Goal: Information Seeking & Learning: Learn about a topic

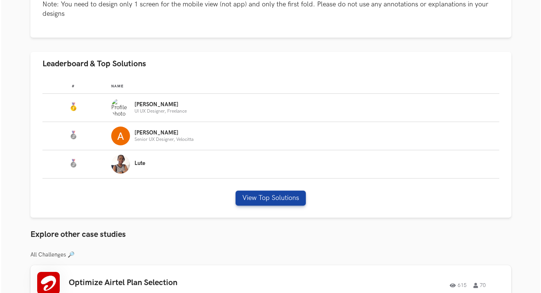
scroll to position [412, 0]
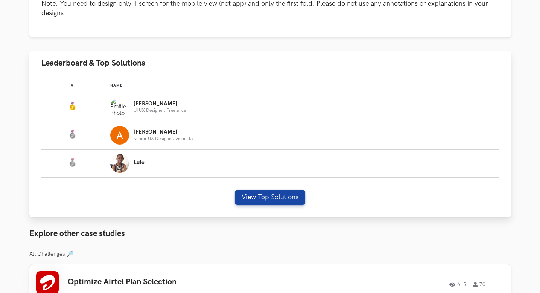
click at [215, 111] on div "Nirmalkumar UI UX Designer, Freelance" at bounding box center [301, 106] width 382 height 19
click at [148, 109] on p "UI UX Designer, Freelance" at bounding box center [159, 110] width 52 height 5
click at [149, 103] on p "[PERSON_NAME]" at bounding box center [159, 104] width 52 height 6
click at [251, 196] on button "View Top Solutions" at bounding box center [270, 197] width 70 height 15
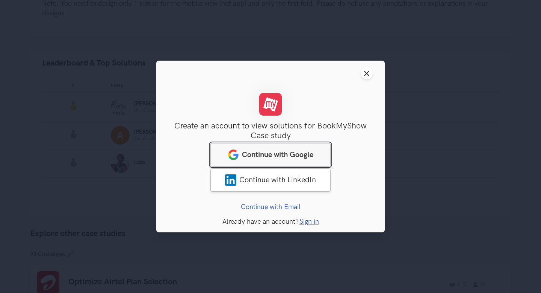
click at [279, 161] on link "Continue with Google" at bounding box center [271, 154] width 120 height 23
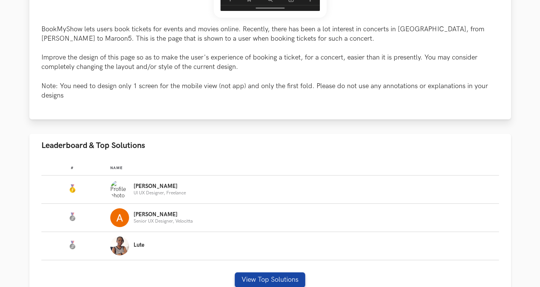
scroll to position [330, 0]
click at [152, 190] on p "UI UX Designer, Freelance" at bounding box center [159, 192] width 52 height 5
click at [174, 189] on div "[PERSON_NAME] UX Designer, Freelance" at bounding box center [159, 189] width 52 height 12
click at [122, 185] on img "Leaderboard" at bounding box center [119, 188] width 19 height 19
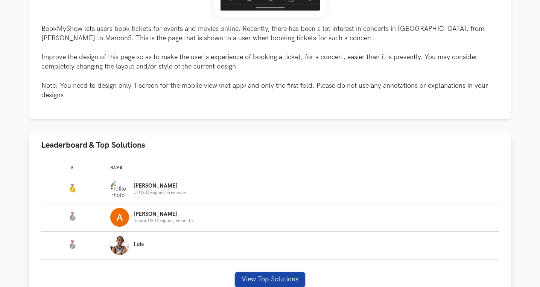
click at [140, 184] on p "[PERSON_NAME]" at bounding box center [159, 186] width 52 height 6
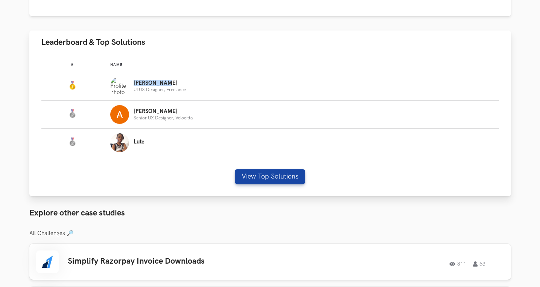
scroll to position [452, 0]
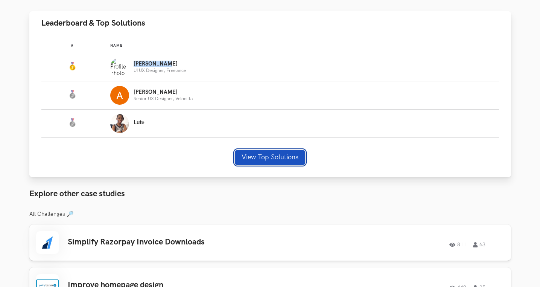
click at [259, 157] on button "View Top Solutions" at bounding box center [270, 157] width 70 height 15
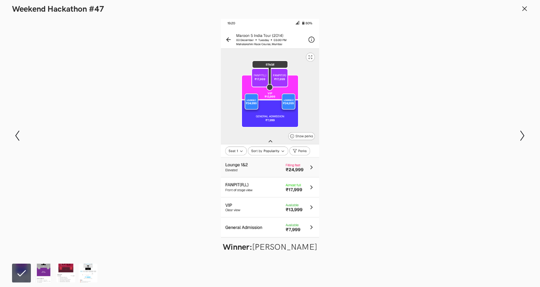
scroll to position [767, 0]
click at [524, 130] on button "Show next slide" at bounding box center [522, 135] width 11 height 22
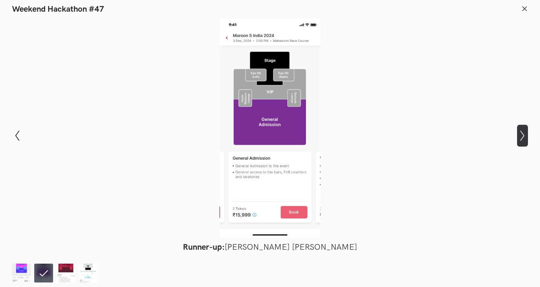
click at [524, 131] on icon "Show next slide" at bounding box center [522, 135] width 11 height 11
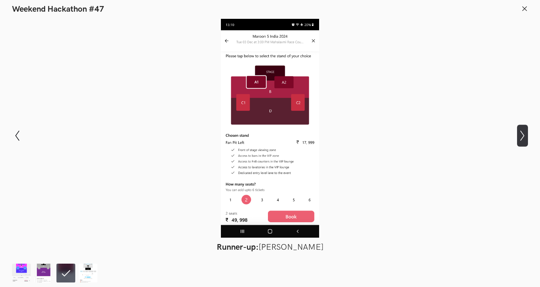
click at [524, 135] on icon "Show next slide" at bounding box center [522, 135] width 11 height 11
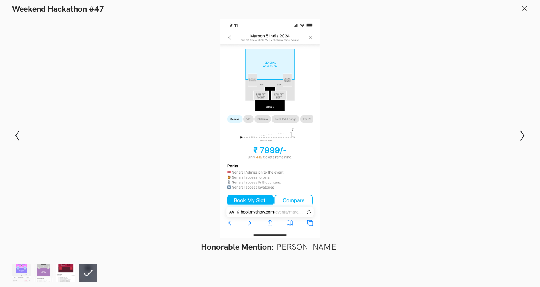
click at [59, 270] on img at bounding box center [65, 272] width 19 height 19
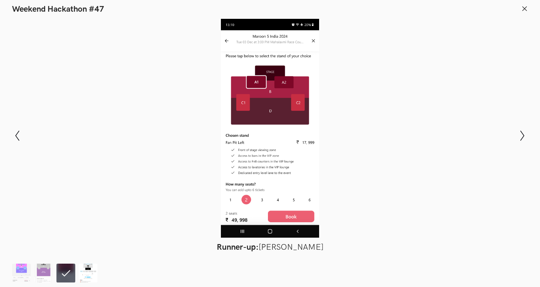
click at [87, 268] on img at bounding box center [88, 272] width 19 height 19
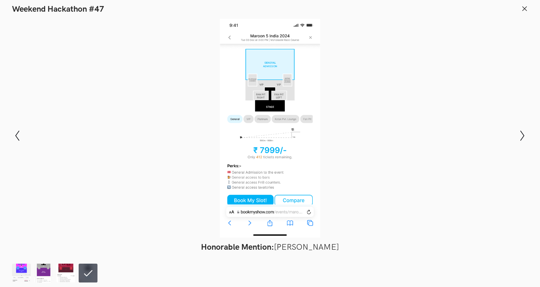
scroll to position [767, 0]
click at [528, 7] on header "Weekend Hackathon #47" at bounding box center [270, 7] width 540 height 14
click at [522, 9] on icon at bounding box center [524, 8] width 7 height 7
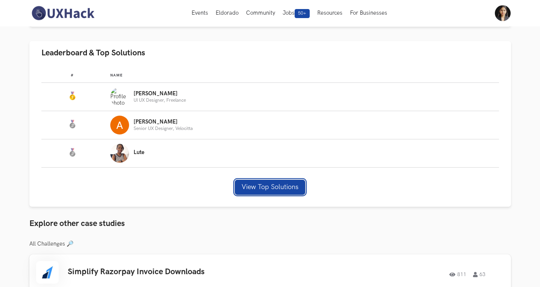
scroll to position [405, 0]
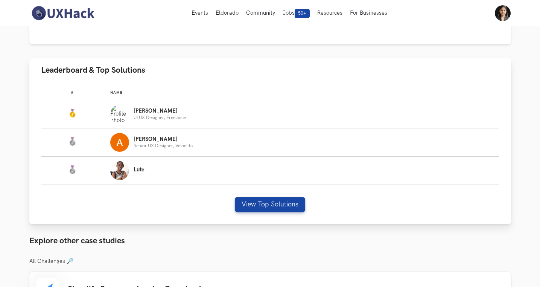
click at [163, 112] on p "[PERSON_NAME]" at bounding box center [159, 111] width 52 height 6
click at [169, 120] on div "Nirmalkumar UI UX Designer, Freelance" at bounding box center [301, 114] width 382 height 19
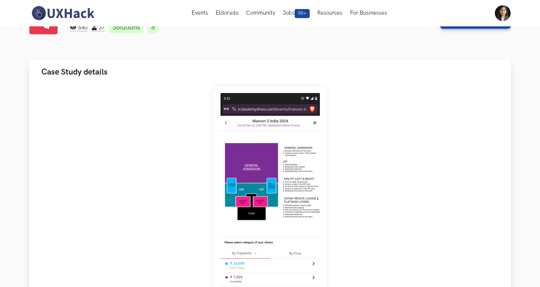
scroll to position [0, 0]
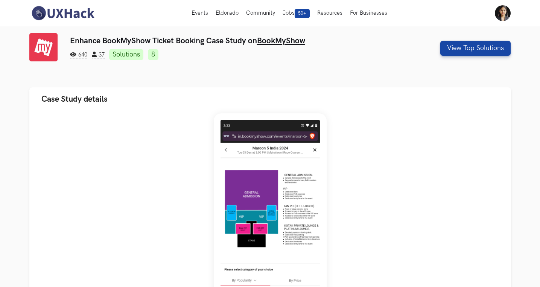
click at [286, 40] on link "BookMyShow" at bounding box center [281, 40] width 48 height 9
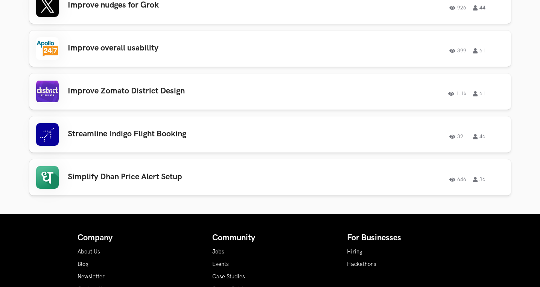
scroll to position [1763, 0]
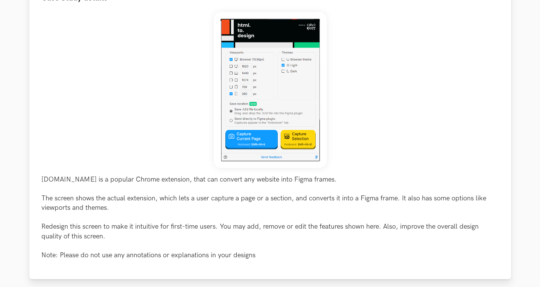
scroll to position [105, 0]
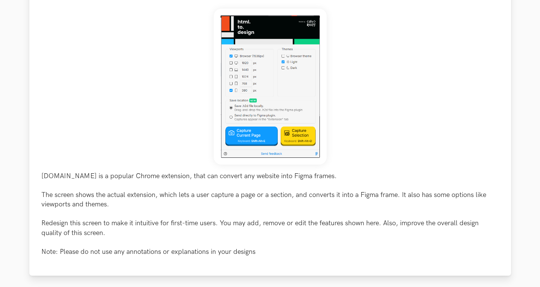
click at [284, 177] on p "html.to.design is a popular Chrome extension, that can convert any website into…" at bounding box center [269, 213] width 457 height 85
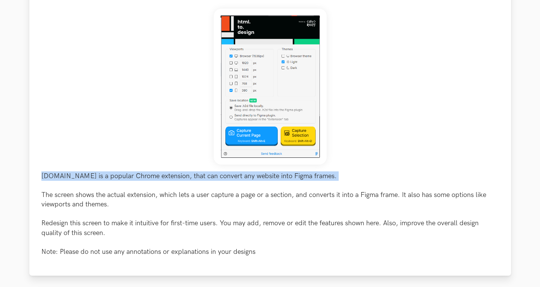
click at [284, 177] on p "html.to.design is a popular Chrome extension, that can convert any website into…" at bounding box center [269, 213] width 457 height 85
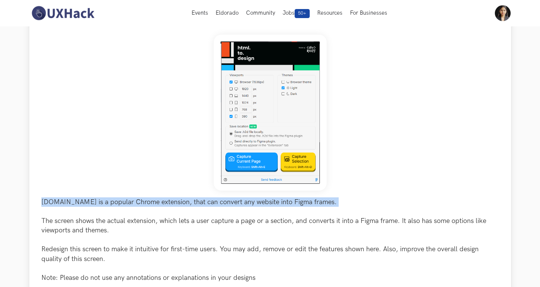
scroll to position [77, 0]
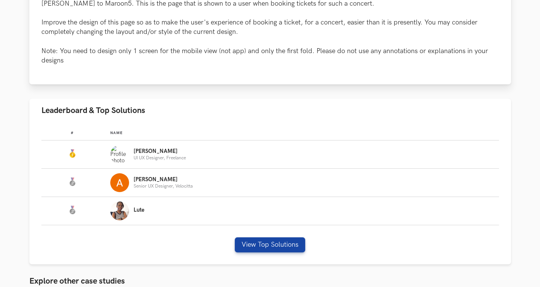
scroll to position [365, 0]
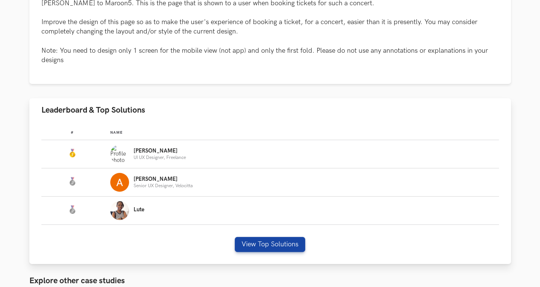
click at [165, 151] on p "Nirmalkumar" at bounding box center [159, 151] width 52 height 6
click at [165, 151] on p "[PERSON_NAME]" at bounding box center [159, 151] width 52 height 6
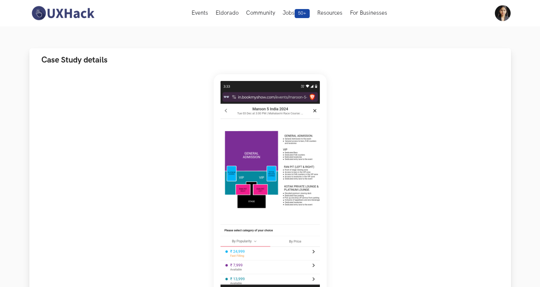
scroll to position [0, 0]
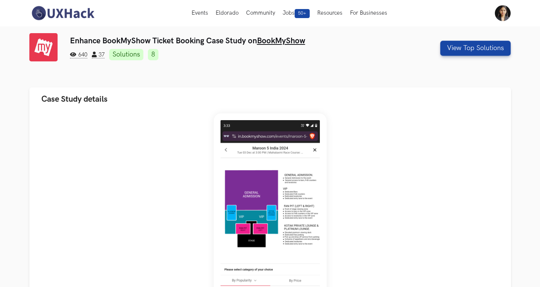
click at [136, 59] on link "Solutions" at bounding box center [126, 54] width 34 height 11
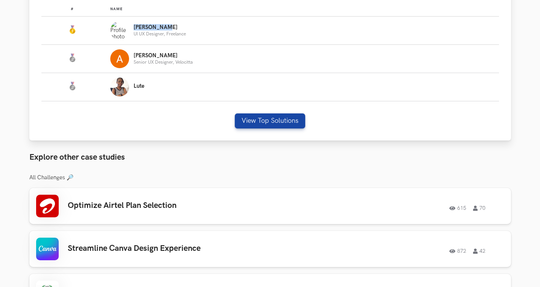
scroll to position [488, 0]
click at [259, 117] on button "View Top Solutions" at bounding box center [270, 120] width 70 height 15
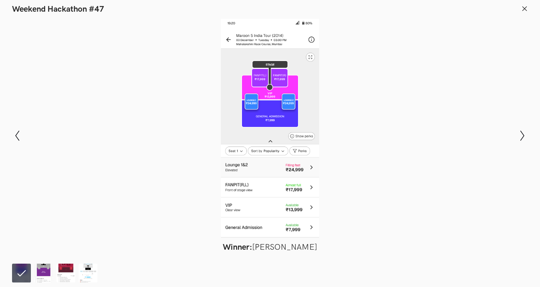
scroll to position [533, 0]
click at [524, 135] on icon "Show next slide" at bounding box center [522, 135] width 11 height 11
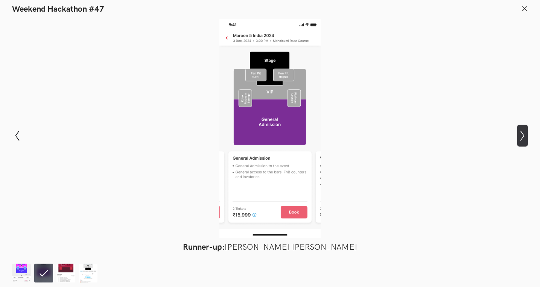
click at [524, 135] on icon "Show next slide" at bounding box center [522, 135] width 11 height 11
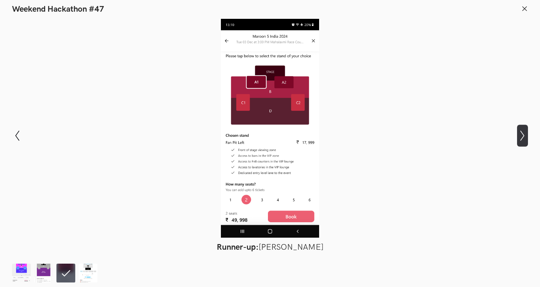
click at [524, 135] on icon "Show next slide" at bounding box center [522, 135] width 11 height 11
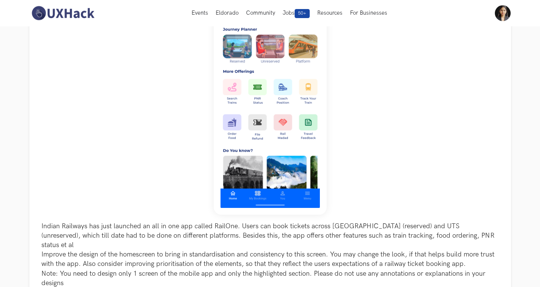
scroll to position [131, 0]
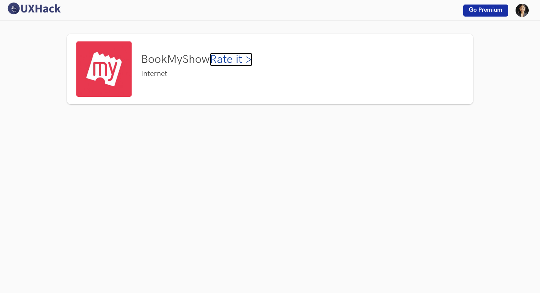
click at [252, 57] on link "Rate it >" at bounding box center [231, 60] width 42 height 14
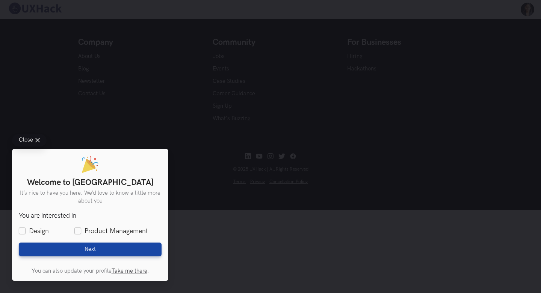
click at [379, 50] on div "Close Welcome to UXHack It’s nice to have you here. We’d love to know a little …" at bounding box center [270, 146] width 541 height 293
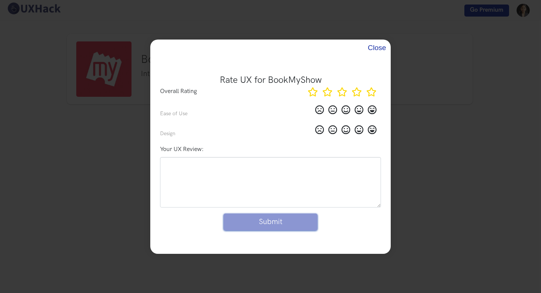
click at [377, 44] on button "Close" at bounding box center [376, 47] width 17 height 17
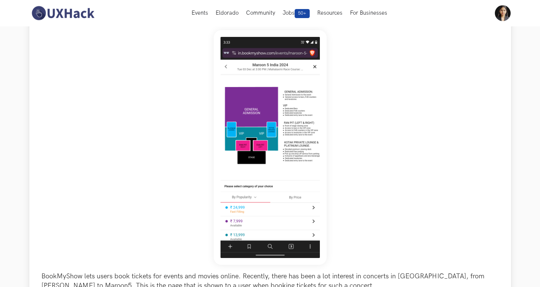
scroll to position [79, 0]
